Goal: Navigation & Orientation: Find specific page/section

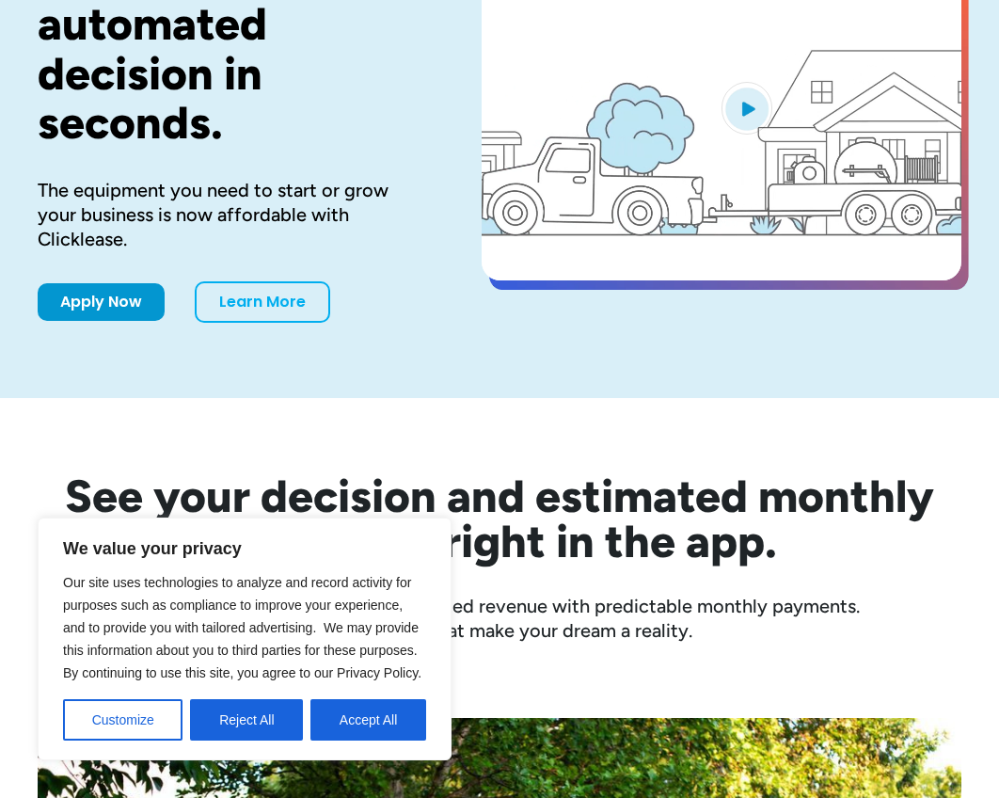
scroll to position [282, 0]
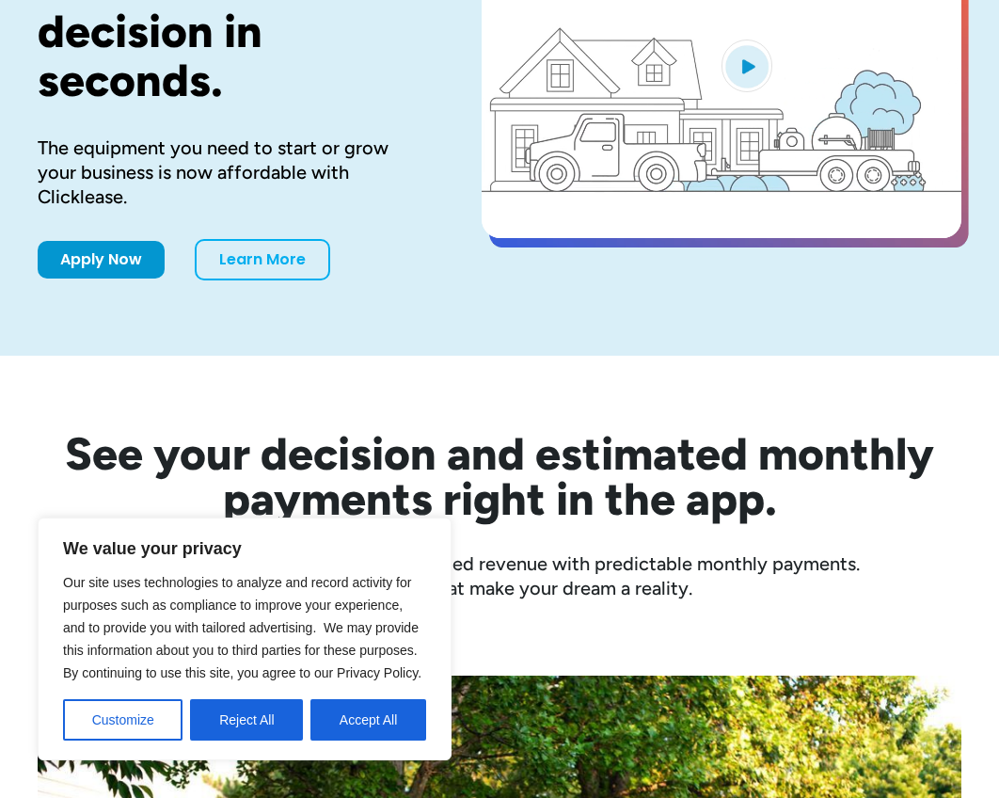
click at [419, 710] on button "Accept All" at bounding box center [368, 719] width 116 height 41
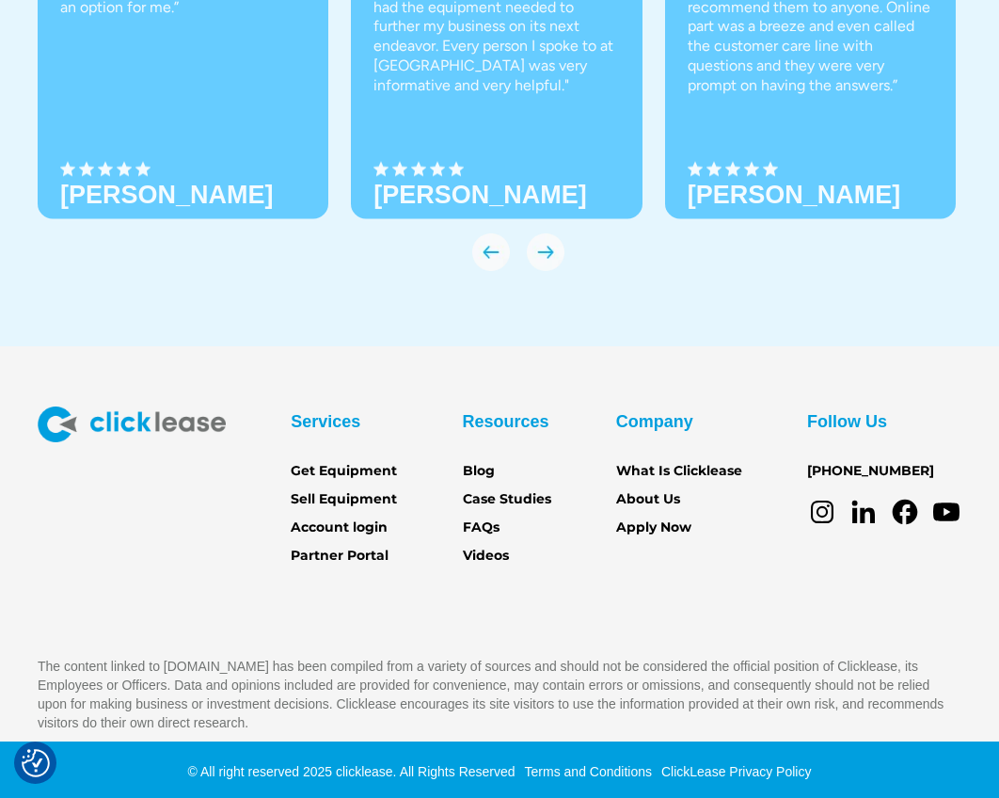
scroll to position [6398, 0]
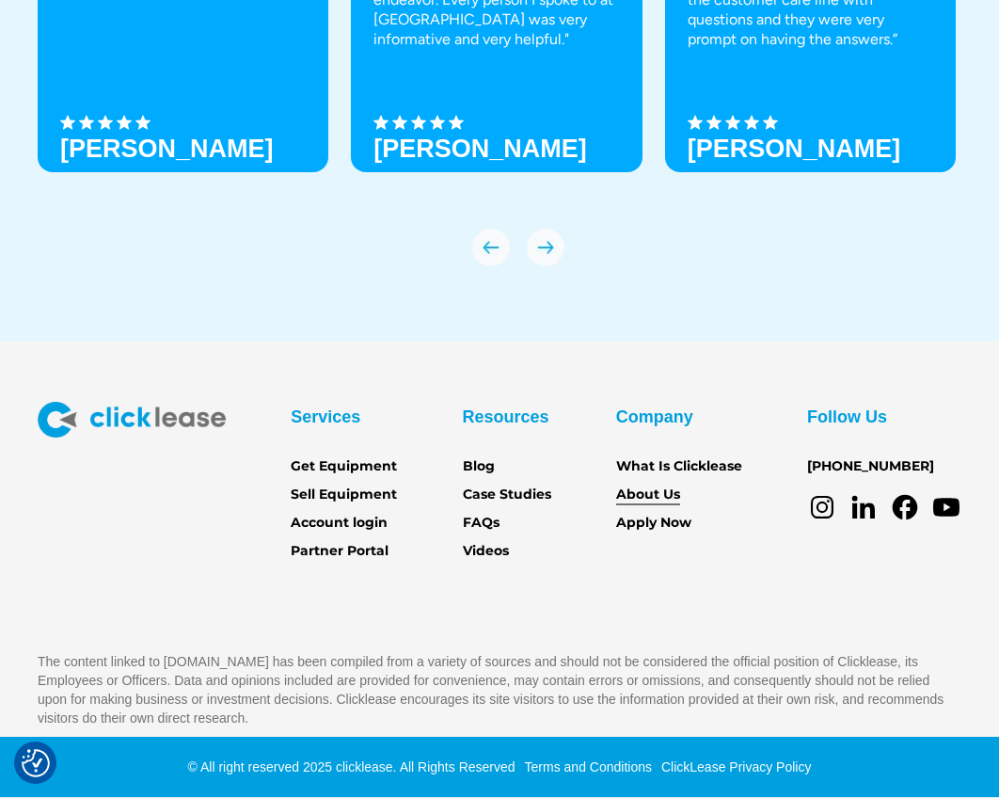
click at [623, 492] on link "About Us" at bounding box center [648, 494] width 64 height 21
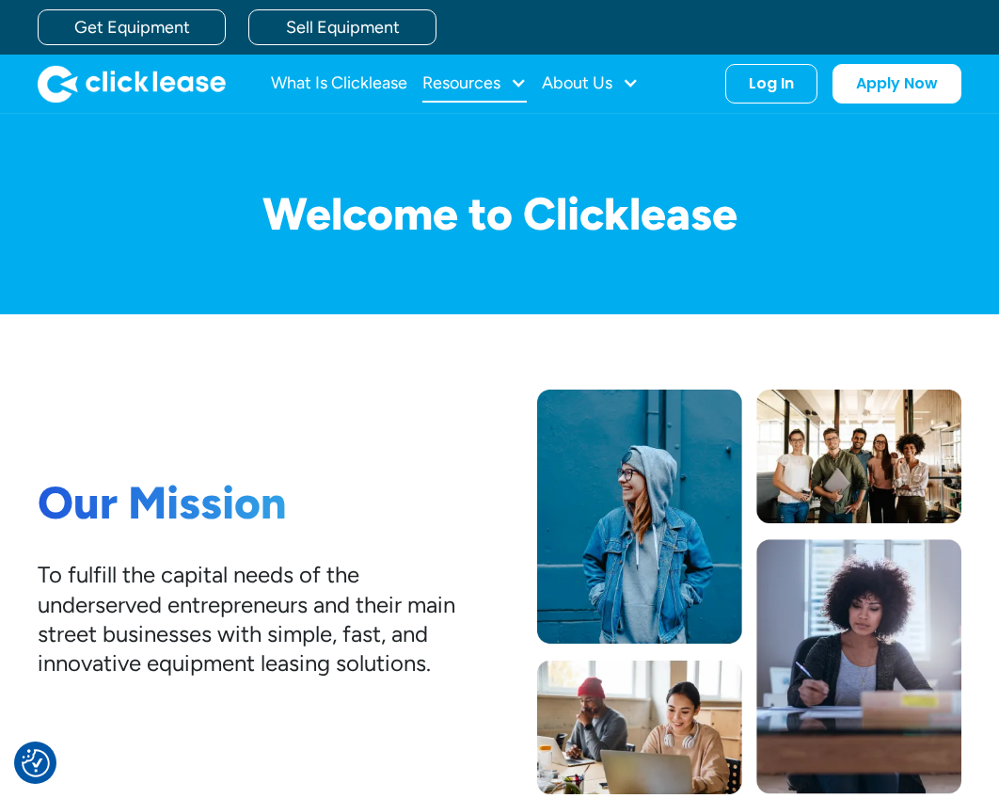
click at [519, 84] on div at bounding box center [518, 82] width 17 height 17
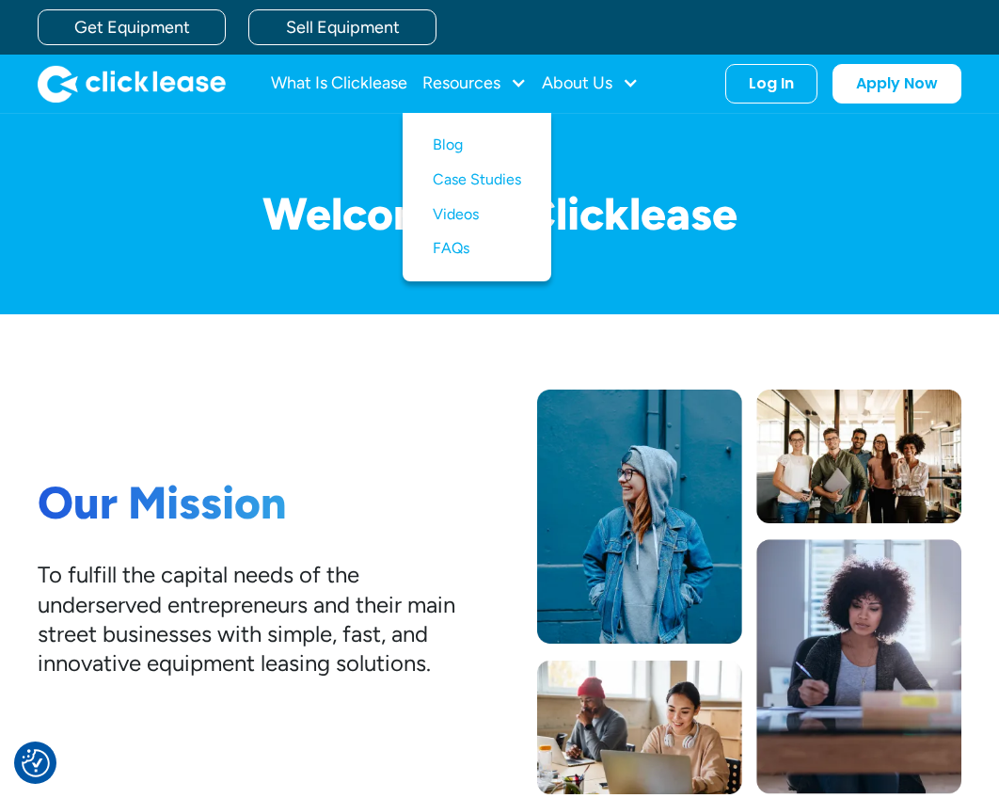
click at [654, 79] on nav "What Is Clicklease Resources Blog Case Studies Videos FAQs About Us About Us Ca…" at bounding box center [616, 84] width 690 height 40
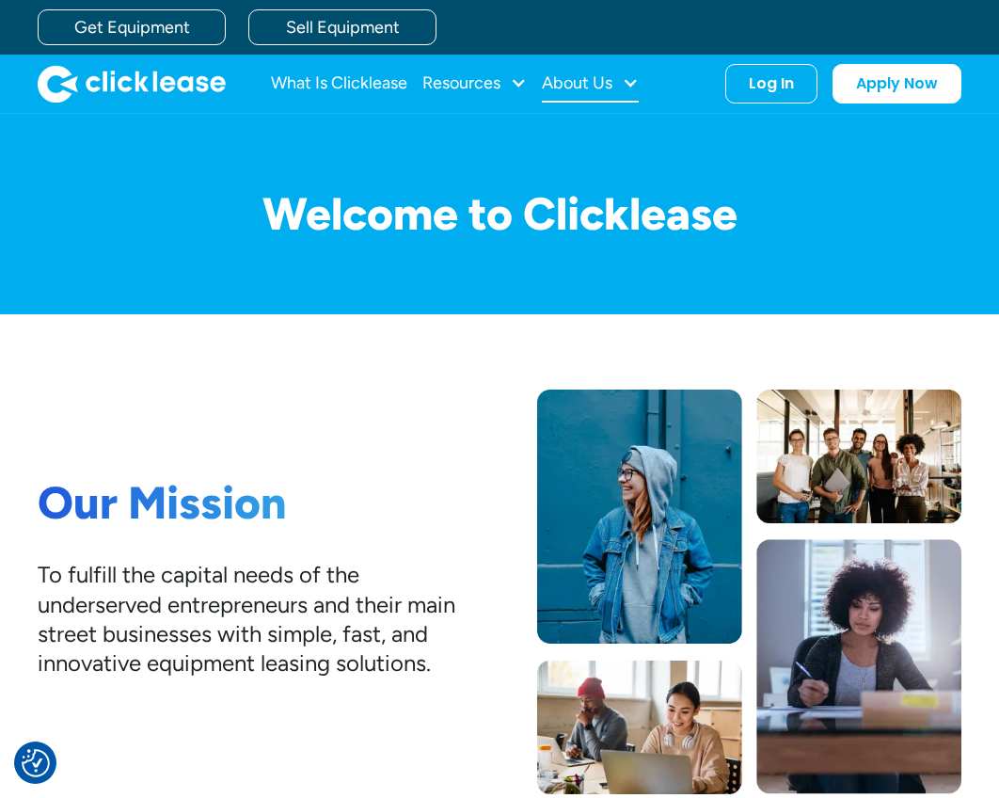
click at [639, 89] on div at bounding box center [630, 82] width 17 height 17
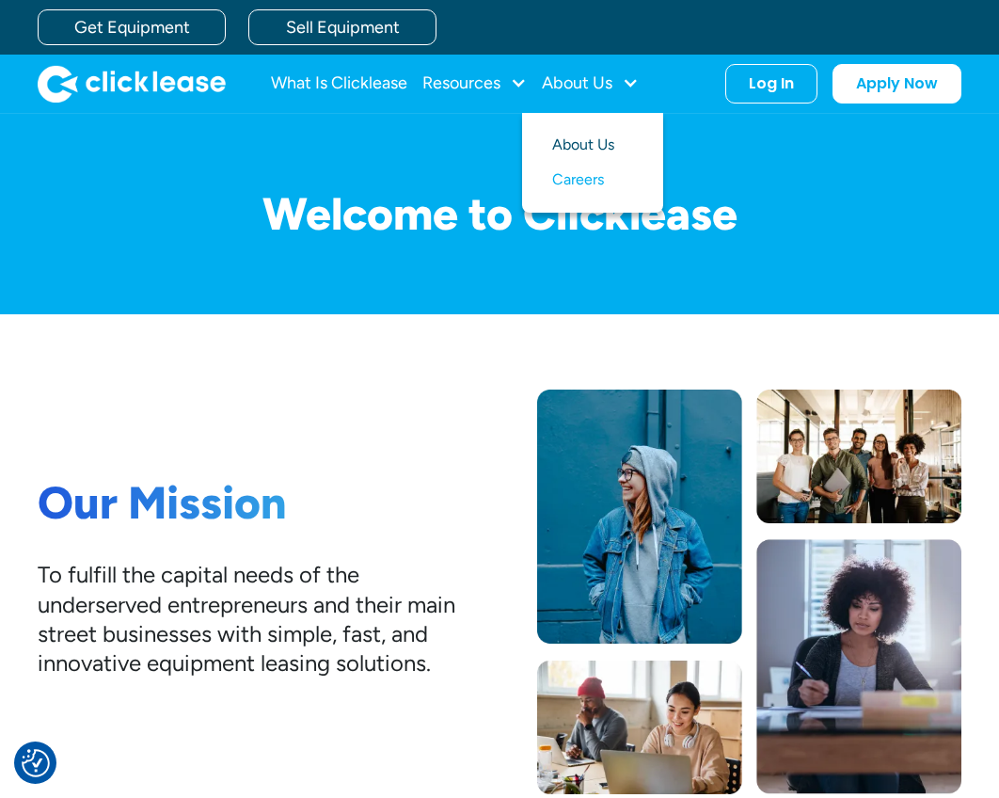
click at [602, 138] on link "About Us" at bounding box center [592, 145] width 81 height 35
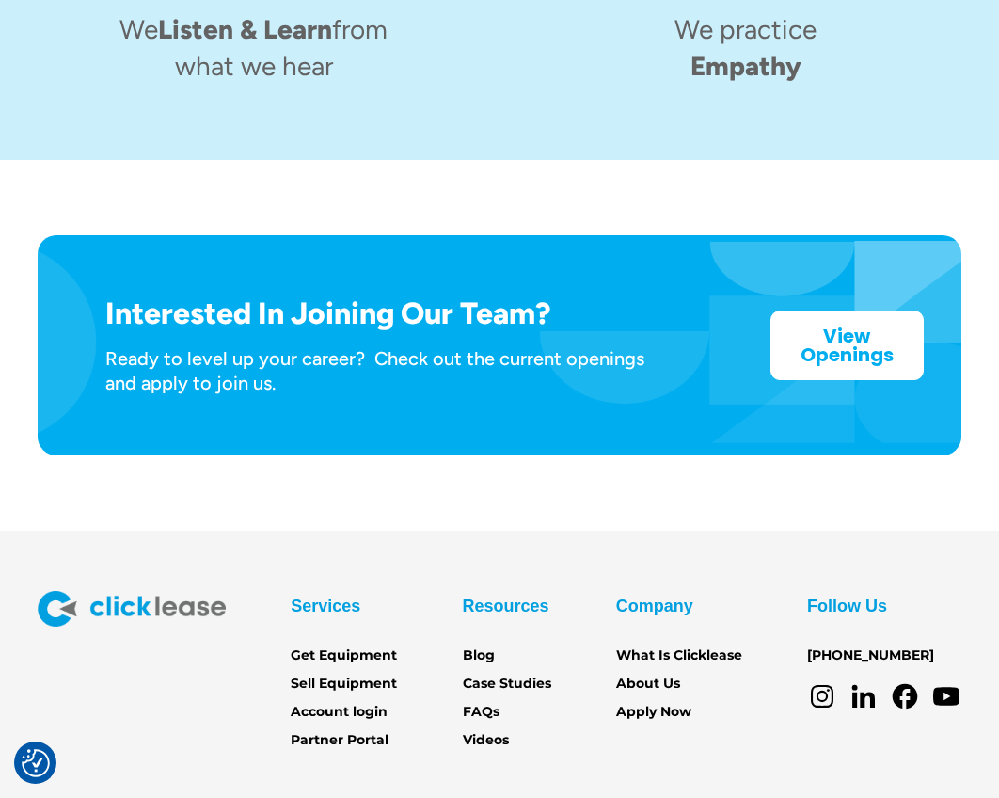
scroll to position [2730, 0]
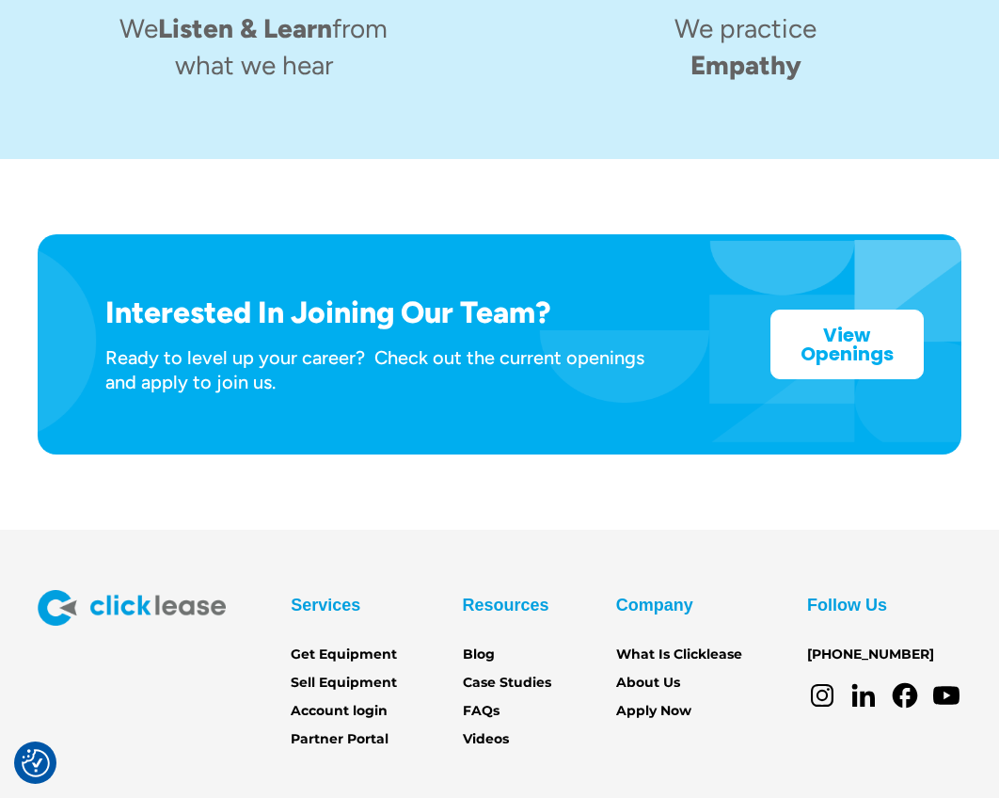
click at [189, 590] on img at bounding box center [132, 608] width 188 height 36
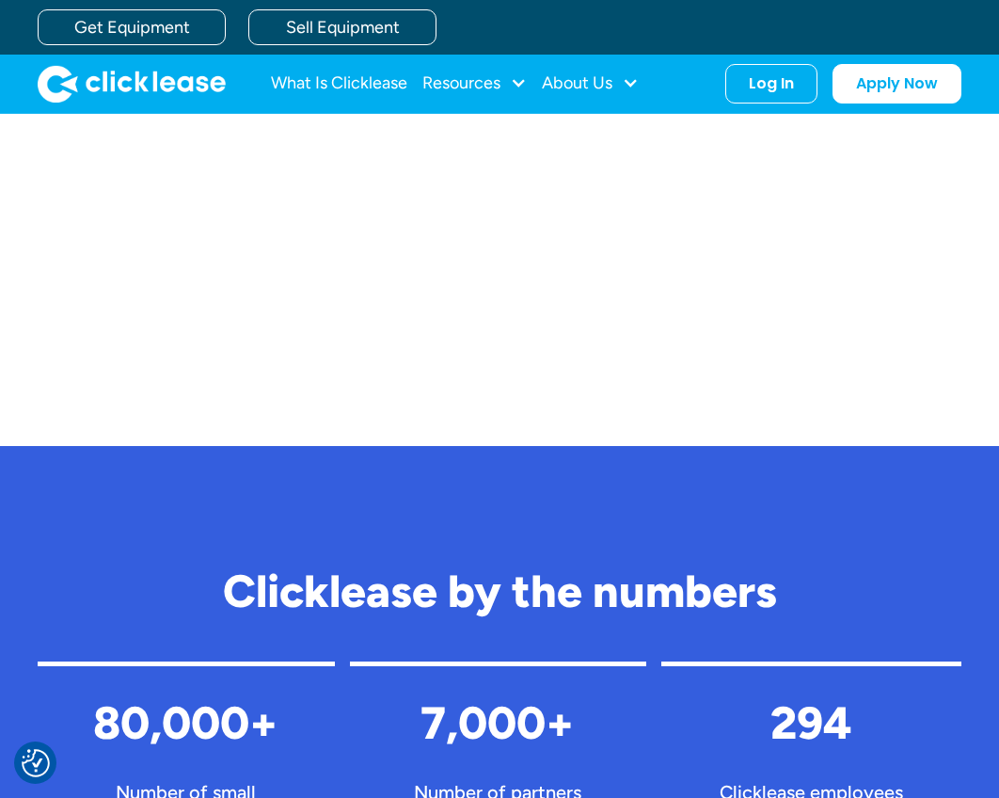
scroll to position [1131, 0]
